Goal: Find specific page/section: Find specific page/section

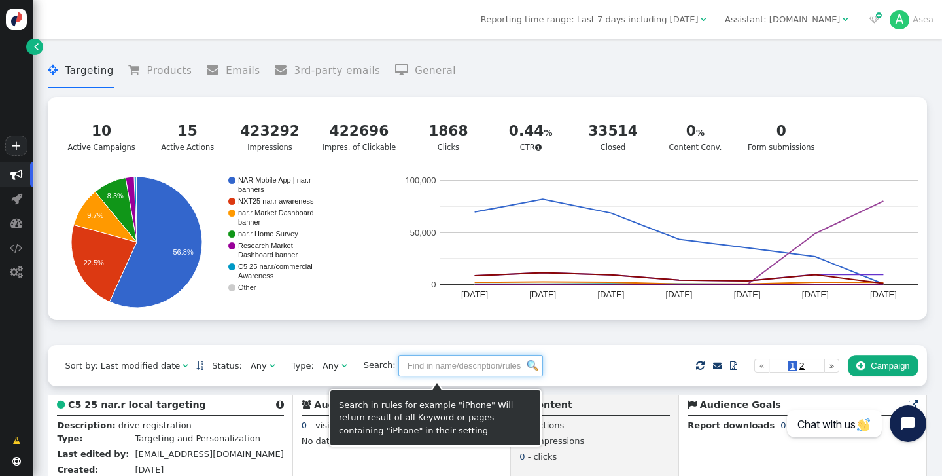
click at [401, 368] on input "text" at bounding box center [470, 366] width 145 height 22
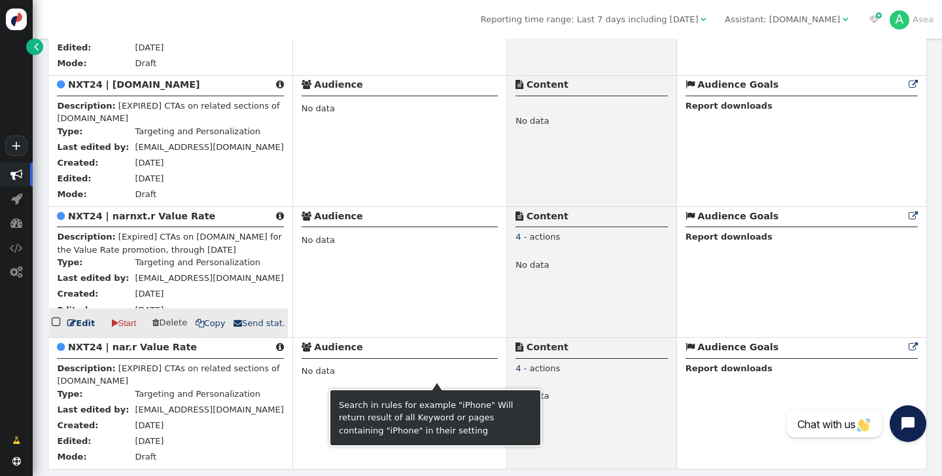
scroll to position [803, 0]
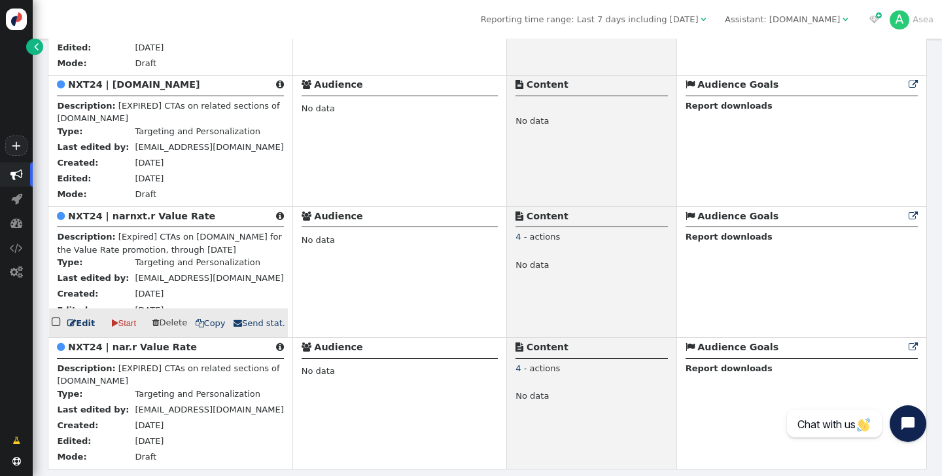
type input "nxt"
click at [163, 215] on b "NXT24 | narnxt.r Value Rate" at bounding box center [141, 216] width 147 height 10
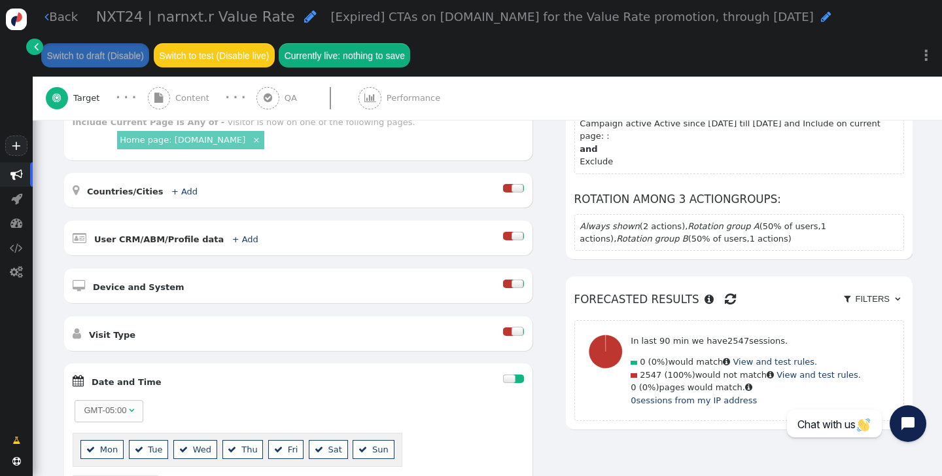
scroll to position [265, 0]
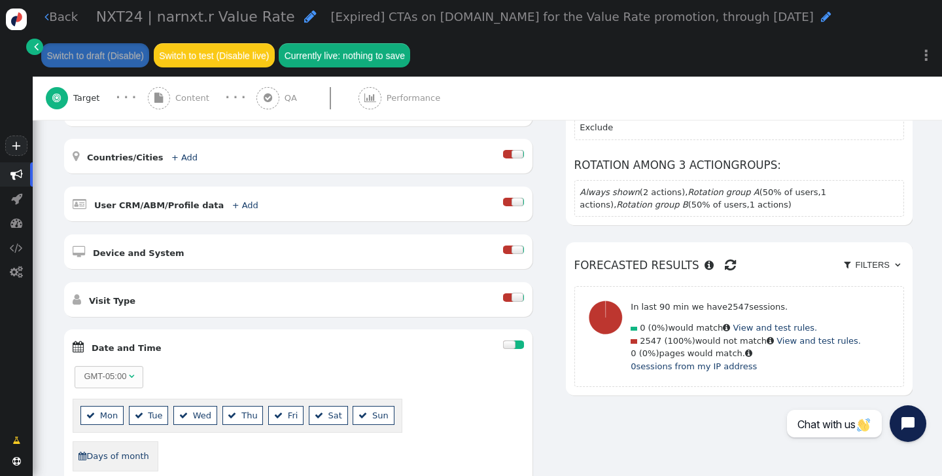
click at [56, 21] on link " Back" at bounding box center [60, 17] width 33 height 18
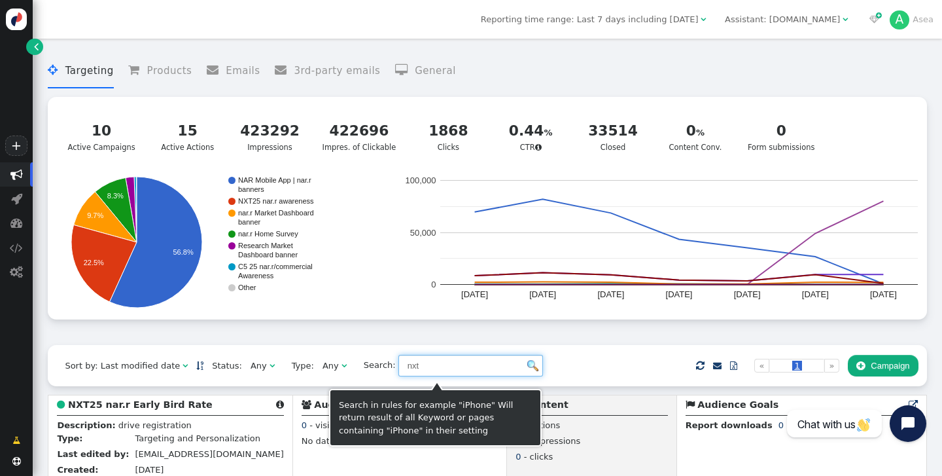
click at [438, 369] on input "nxt" at bounding box center [470, 366] width 145 height 22
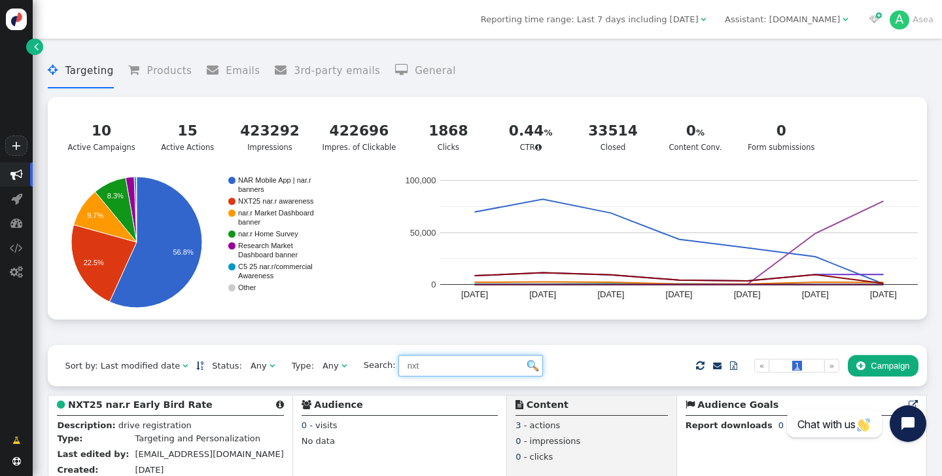
click at [323, 371] on div "Any" at bounding box center [331, 365] width 16 height 13
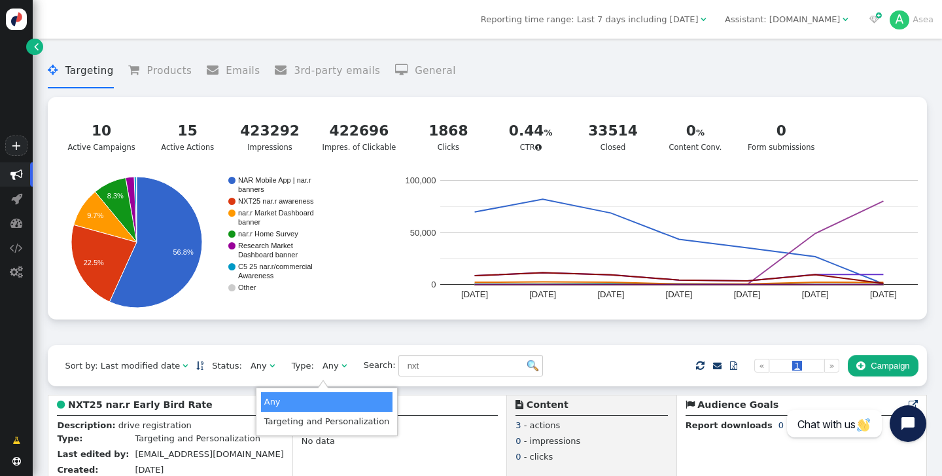
click at [283, 367] on span "Type:" at bounding box center [298, 365] width 31 height 13
click at [254, 367] on div "Any" at bounding box center [259, 365] width 16 height 13
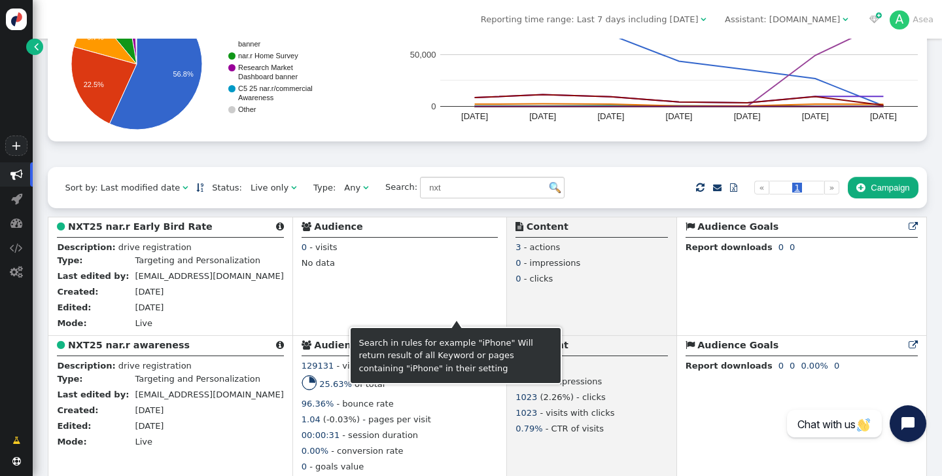
scroll to position [192, 0]
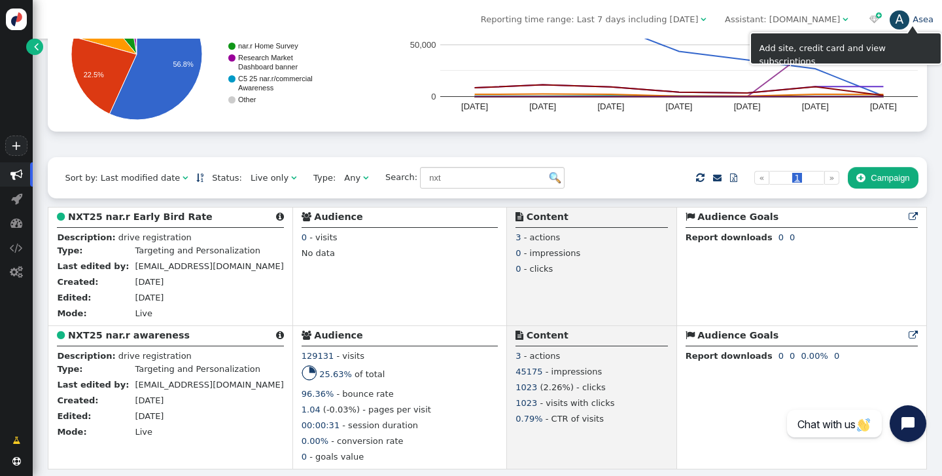
click at [918, 22] on link "A Asea" at bounding box center [912, 19] width 44 height 10
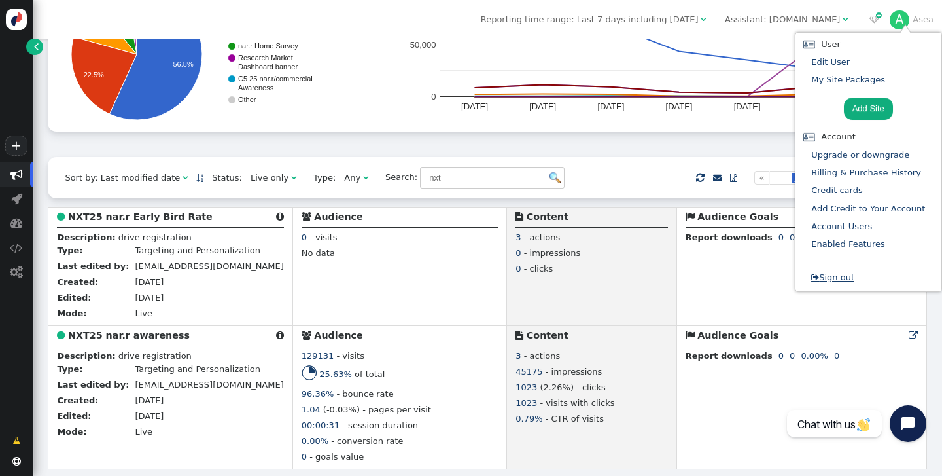
click at [847, 279] on link " Sign out" at bounding box center [832, 277] width 43 height 10
